Goal: Communication & Community: Ask a question

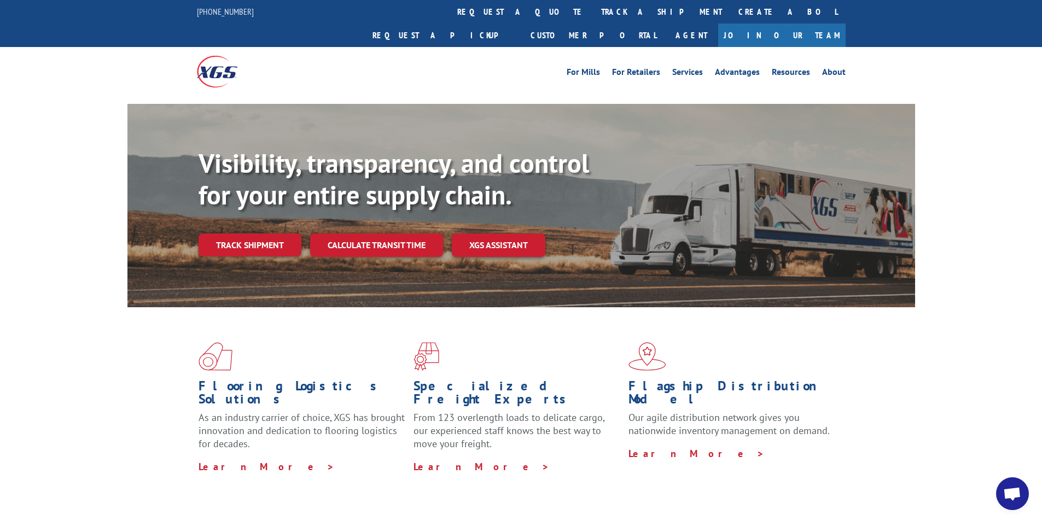
click at [1017, 489] on span "Open chat" at bounding box center [1012, 494] width 18 height 15
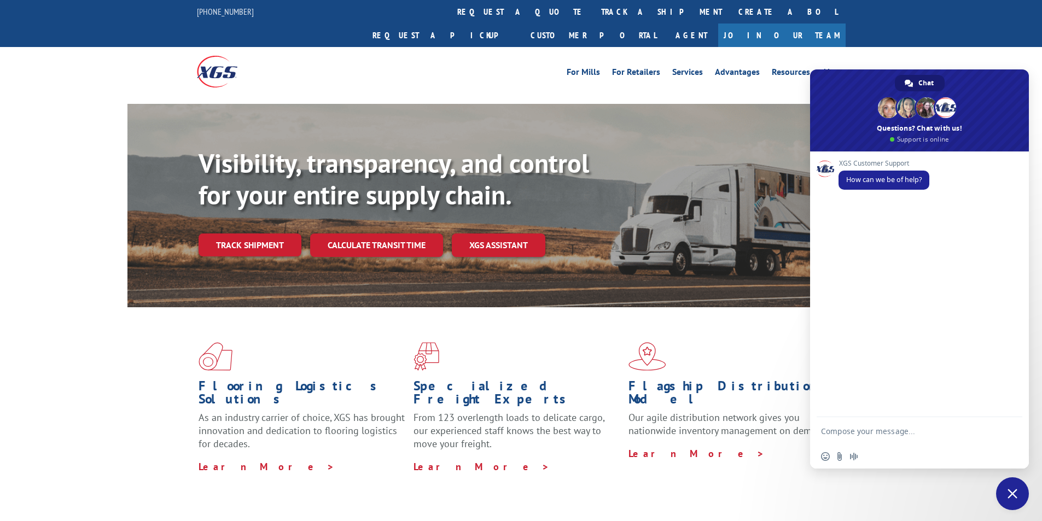
click at [899, 432] on textarea "Compose your message..." at bounding box center [908, 430] width 175 height 27
click at [893, 432] on textarea "Compose your message..." at bounding box center [908, 430] width 175 height 27
paste textarea "Hello My name is [PERSON_NAME] from Tforce Worldwide [PHONE_NUMBER] Email [EMAI…"
type textarea "Hello My name is [PERSON_NAME] from Tforce Worldwide [PHONE_NUMBER] Email [EMAI…"
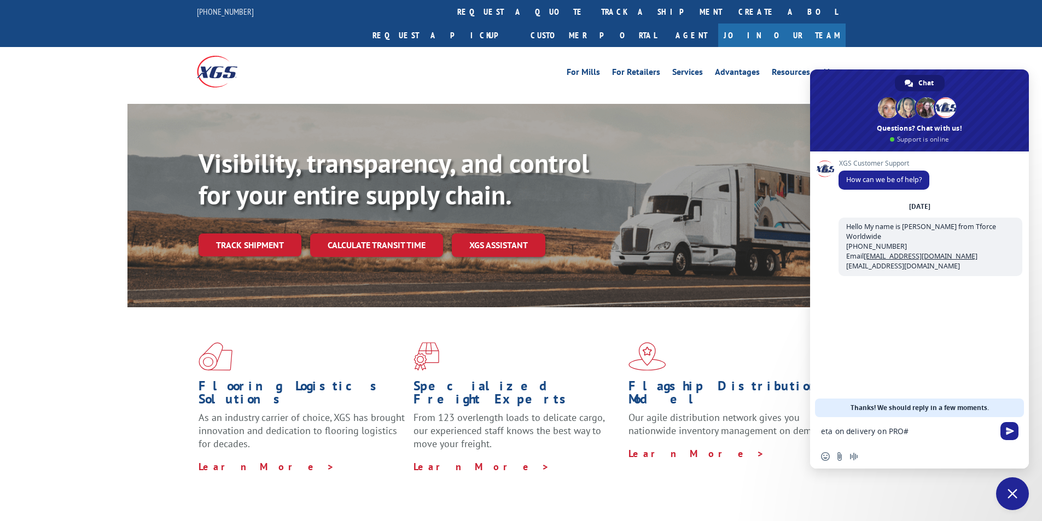
paste textarea "17103653"
type textarea "Please eta on delivery on PRO# 17103653"
click at [960, 438] on textarea "Compose your message..." at bounding box center [908, 430] width 175 height 27
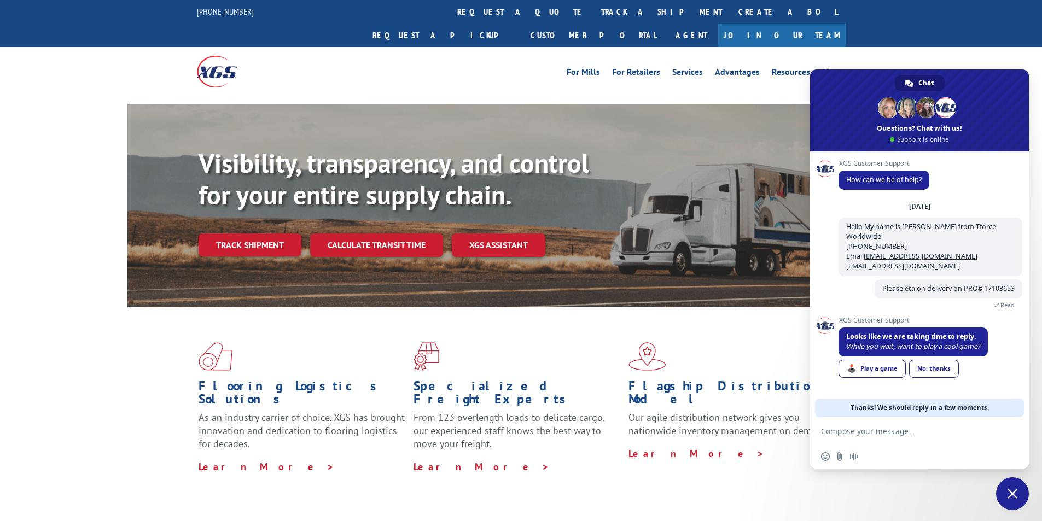
click at [891, 432] on textarea "Compose your message..." at bounding box center [908, 430] width 175 height 27
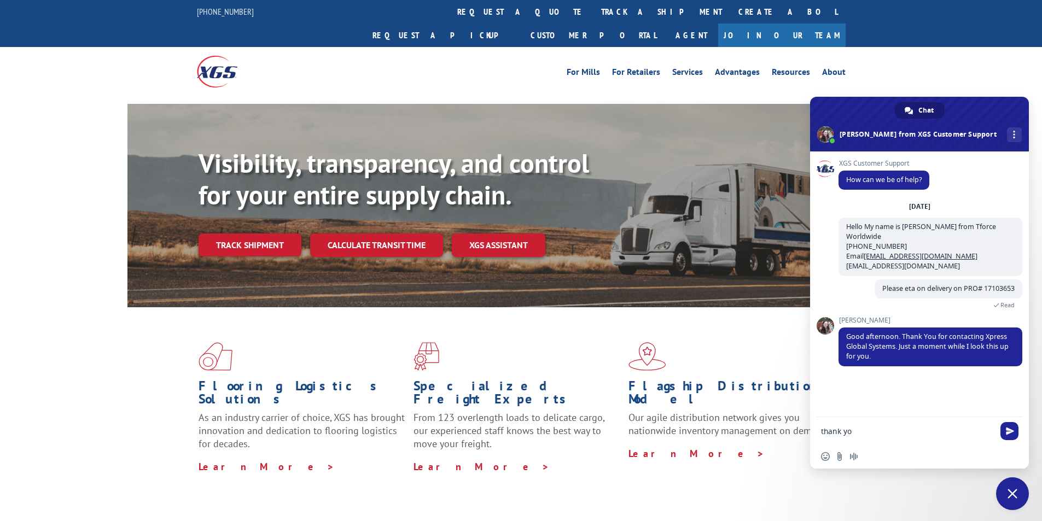
type textarea "thank you"
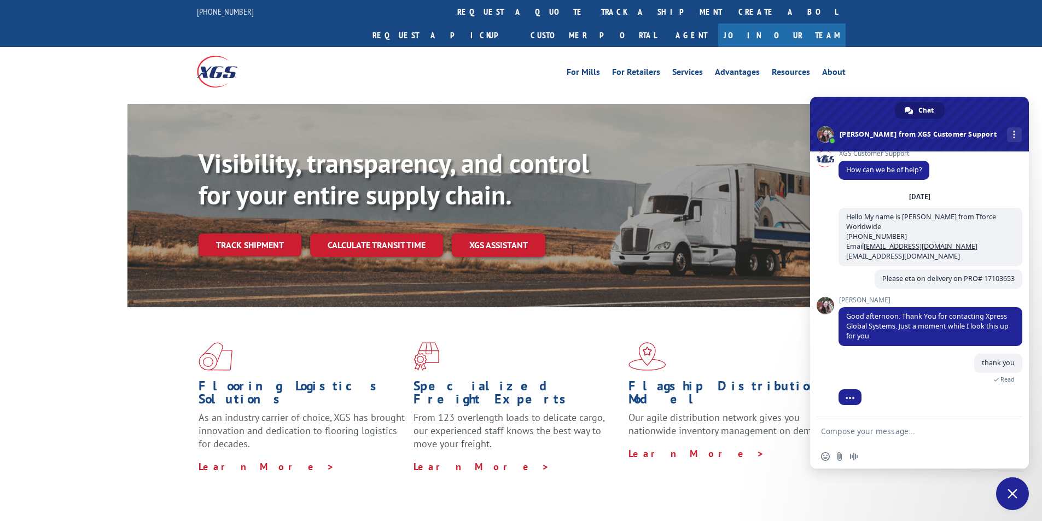
scroll to position [36, 0]
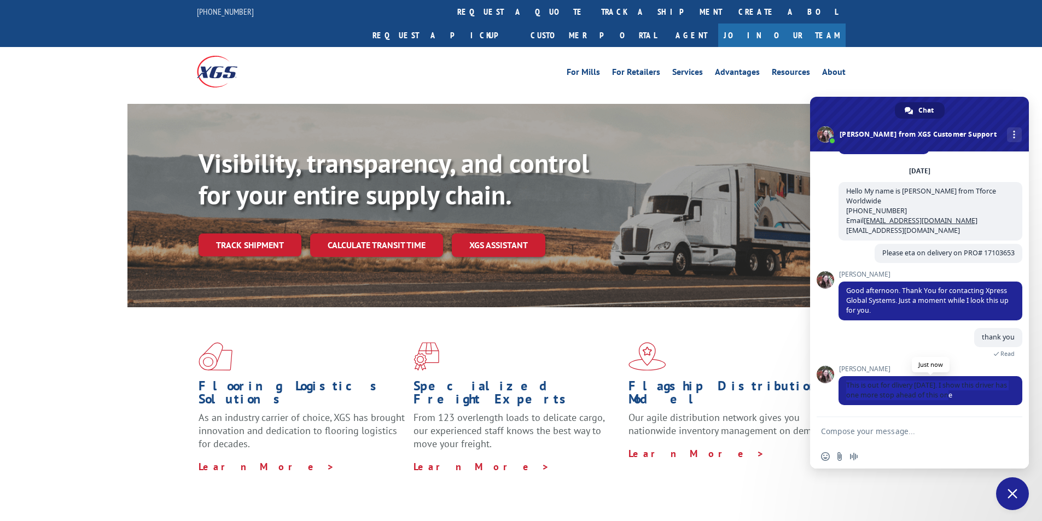
drag, startPoint x: 846, startPoint y: 386, endPoint x: 961, endPoint y: 400, distance: 116.3
click at [961, 400] on span "This is out for dlivery [DATE]. I show this driver has one more stop ahead of t…" at bounding box center [930, 390] width 184 height 29
copy span "This is out for dlivery [DATE]. I show this driver has one more stop ahead of t…"
click at [913, 429] on textarea "Compose your message..." at bounding box center [908, 430] width 175 height 27
type textarea "thank you,"
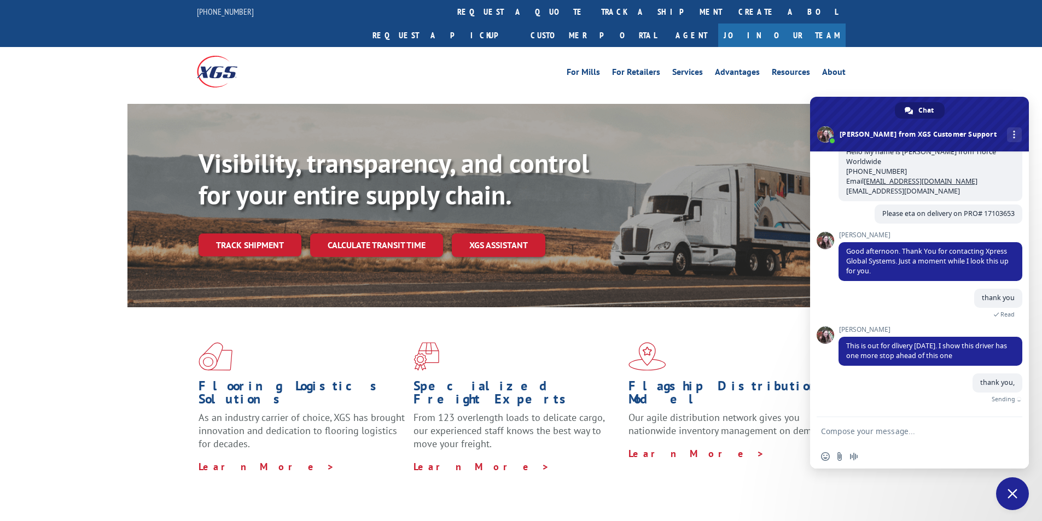
scroll to position [62, 0]
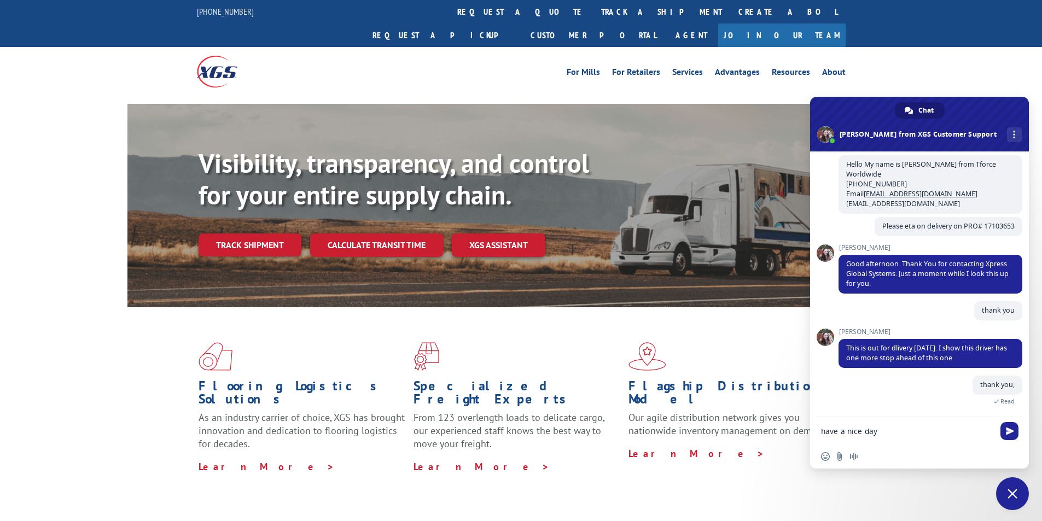
type textarea "have a nice day"
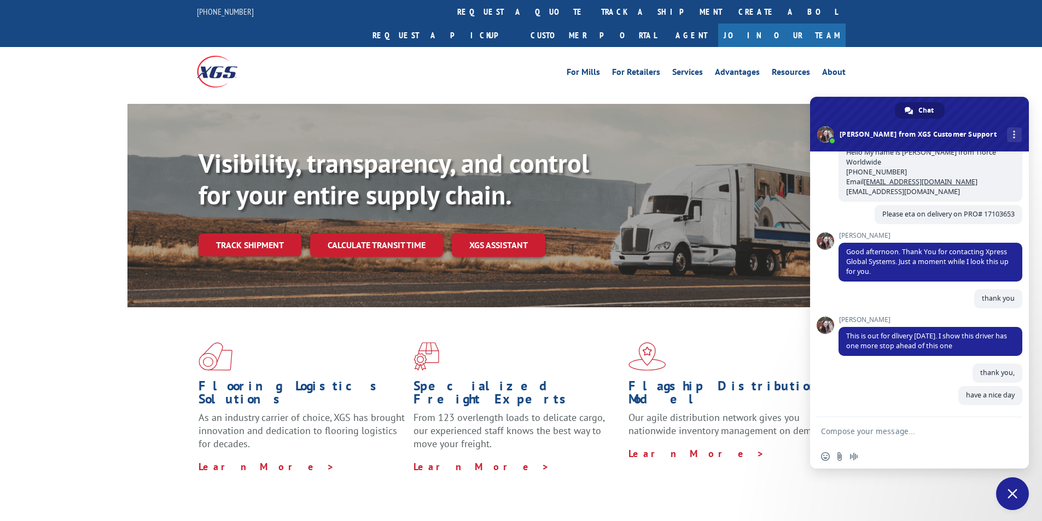
scroll to position [85, 0]
